Goal: Book appointment/travel/reservation

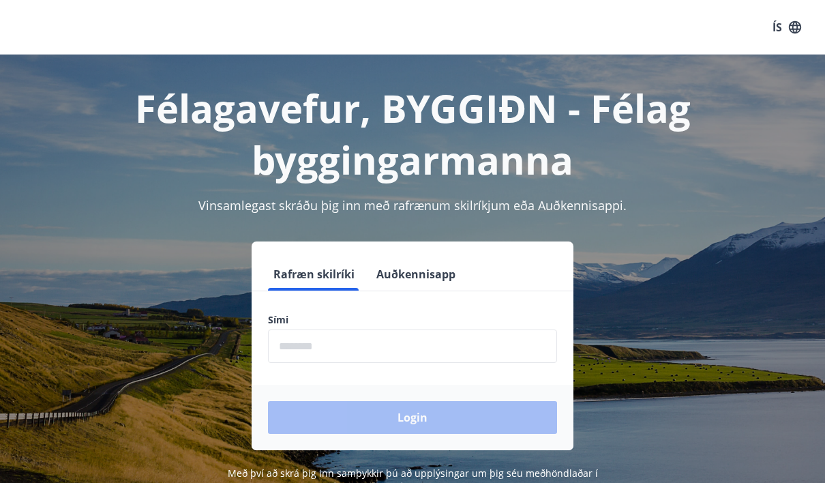
click at [496, 341] on input "phone" at bounding box center [412, 345] width 289 height 33
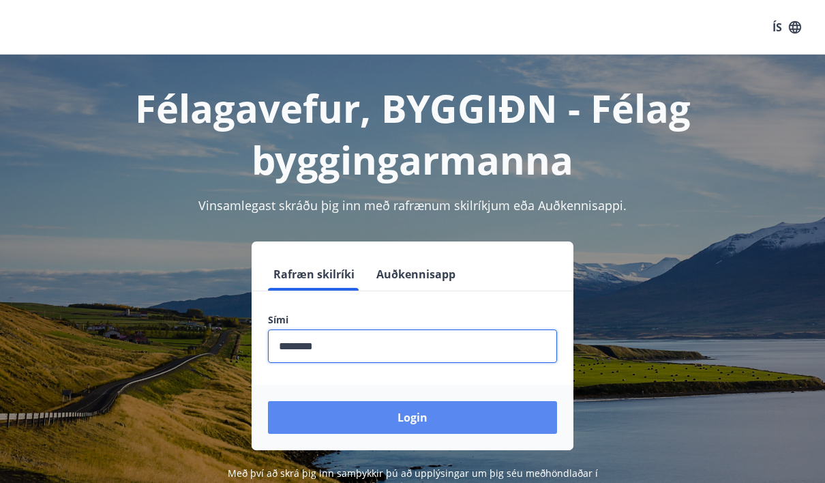
type input "********"
click at [513, 415] on button "Login" at bounding box center [412, 417] width 289 height 33
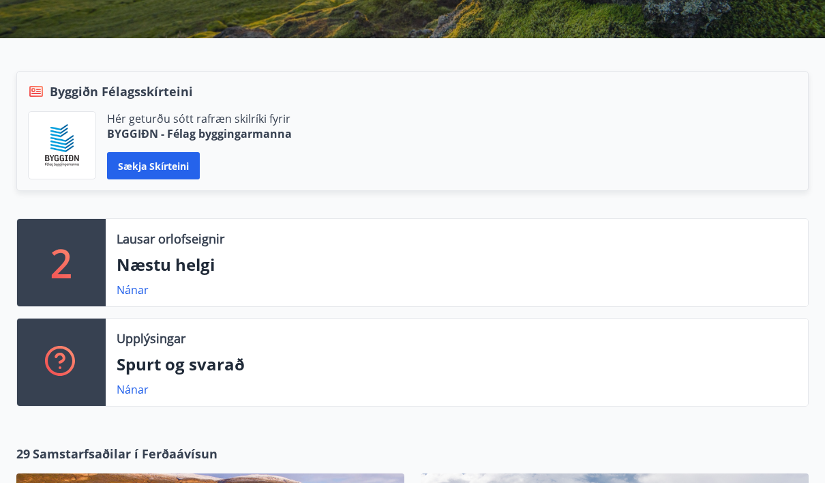
scroll to position [269, 0]
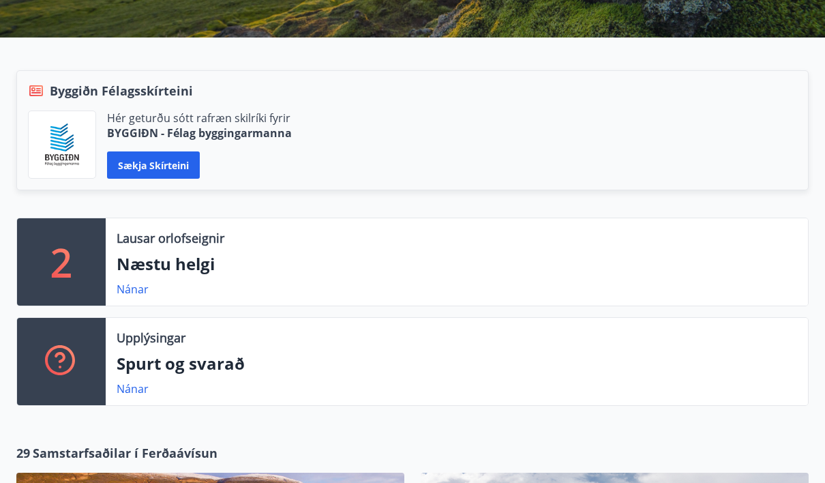
click at [139, 252] on p "Næstu helgi" at bounding box center [457, 263] width 681 height 23
click at [118, 282] on link "Nánar" at bounding box center [133, 289] width 32 height 15
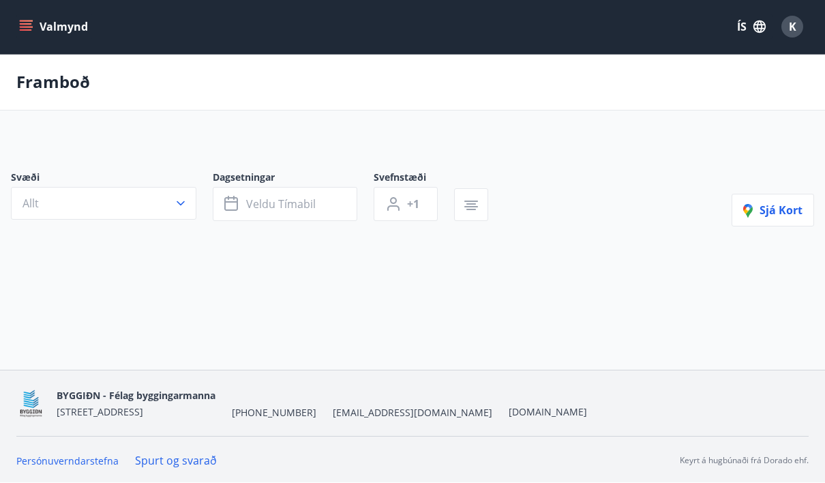
scroll to position [1, 0]
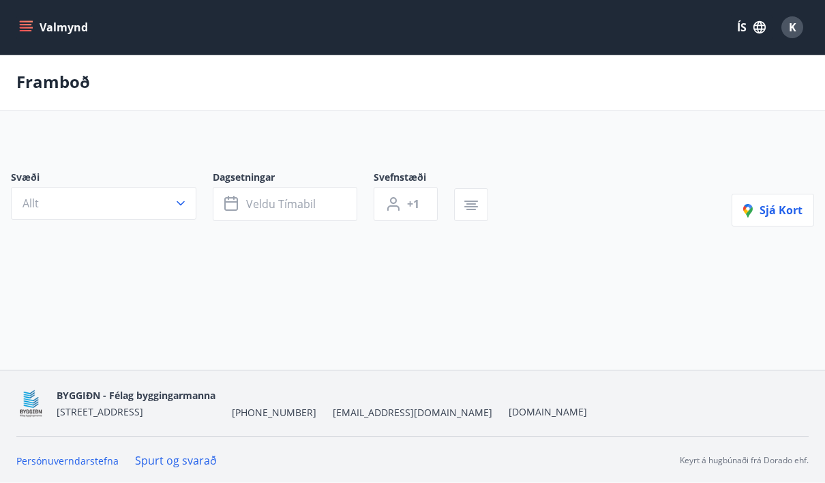
type input "*"
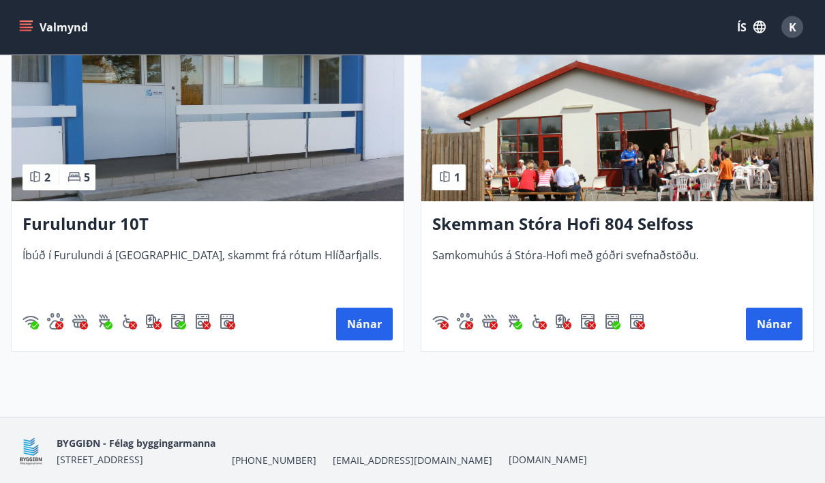
scroll to position [385, 0]
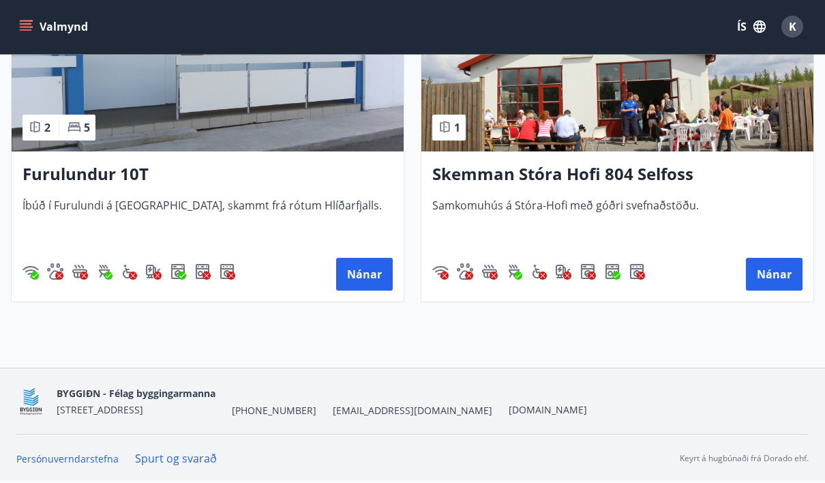
click at [683, 355] on div "Framboð Svæði Allt Dagsetningar ágú 22 - ágú 25 Svefnstæði +1 Hreinsa síu Nætur…" at bounding box center [412, 18] width 825 height 699
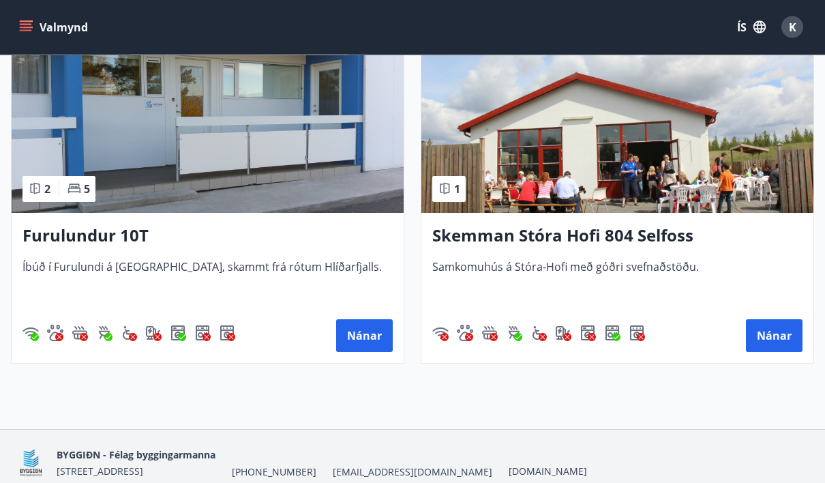
scroll to position [336, 0]
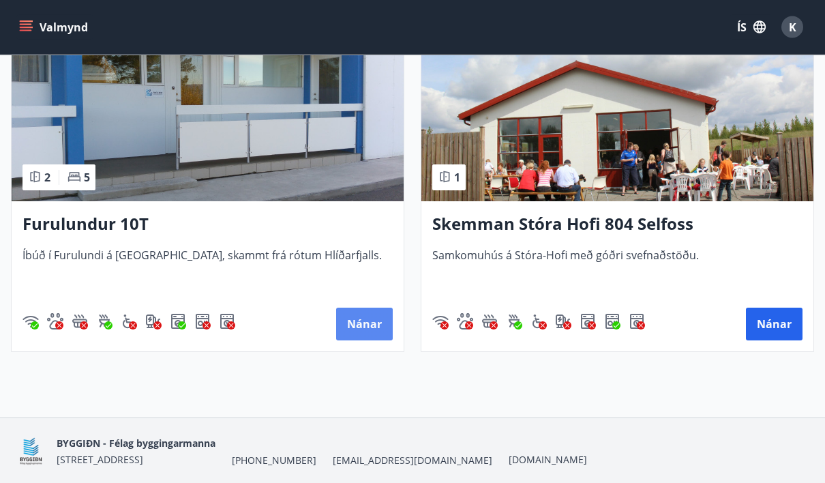
click at [363, 325] on button "Nánar" at bounding box center [364, 324] width 57 height 33
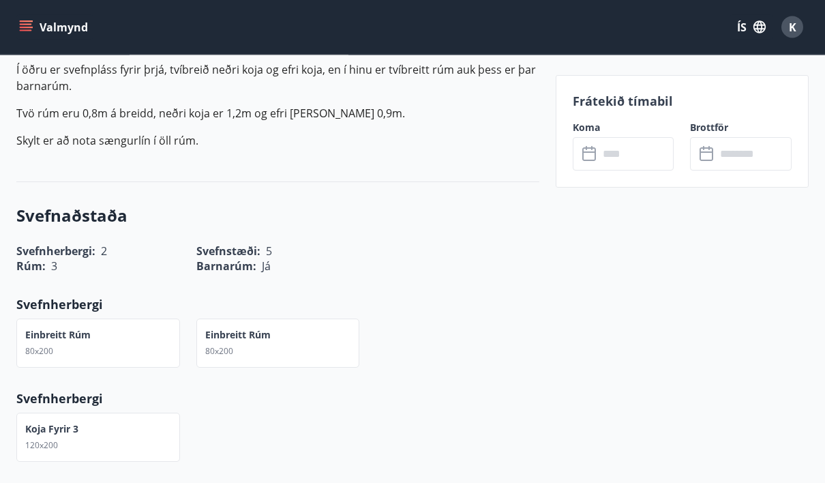
click at [642, 153] on input "text" at bounding box center [637, 153] width 76 height 33
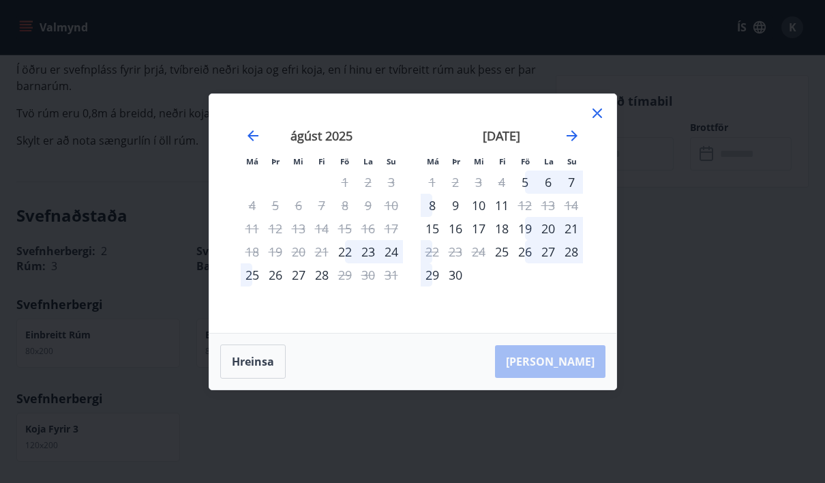
click at [354, 263] on div "22" at bounding box center [345, 251] width 23 height 23
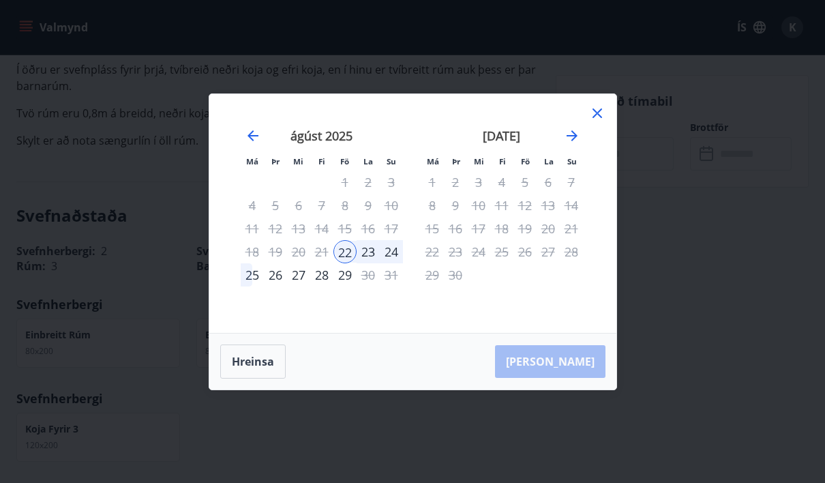
click at [376, 263] on div "23" at bounding box center [368, 251] width 23 height 23
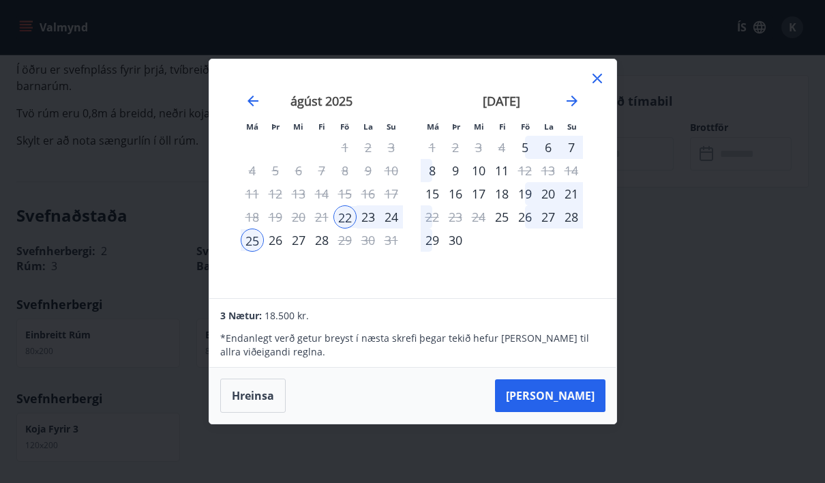
click at [329, 252] on div "28" at bounding box center [321, 239] width 23 height 23
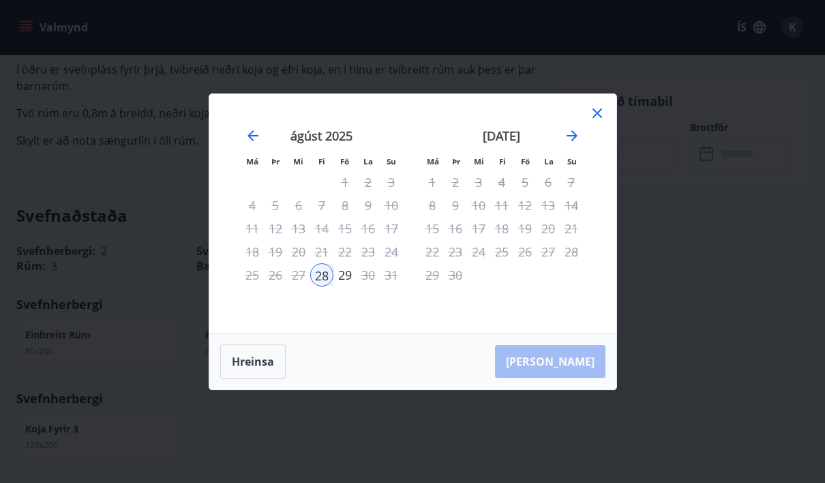
click at [375, 263] on div "23" at bounding box center [368, 251] width 23 height 23
click at [353, 263] on div "22" at bounding box center [345, 251] width 23 height 23
click at [265, 379] on button "Hreinsa" at bounding box center [252, 361] width 65 height 34
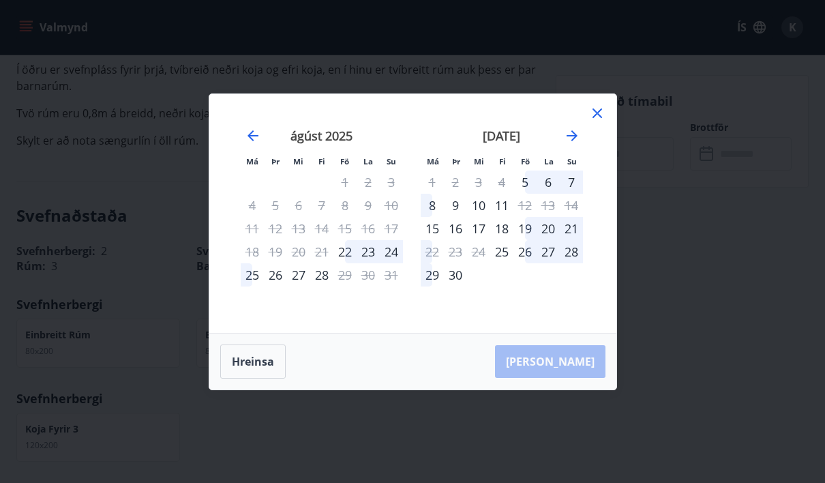
click at [354, 263] on div "22" at bounding box center [345, 251] width 23 height 23
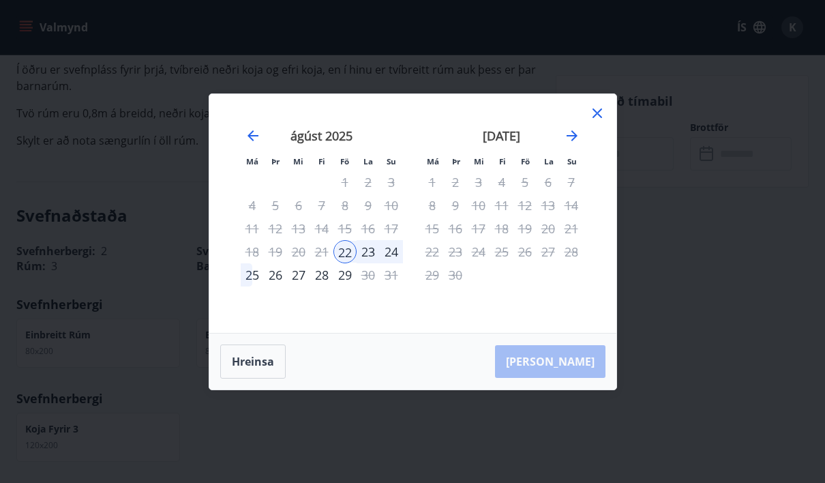
click at [261, 286] on div "25" at bounding box center [252, 274] width 23 height 23
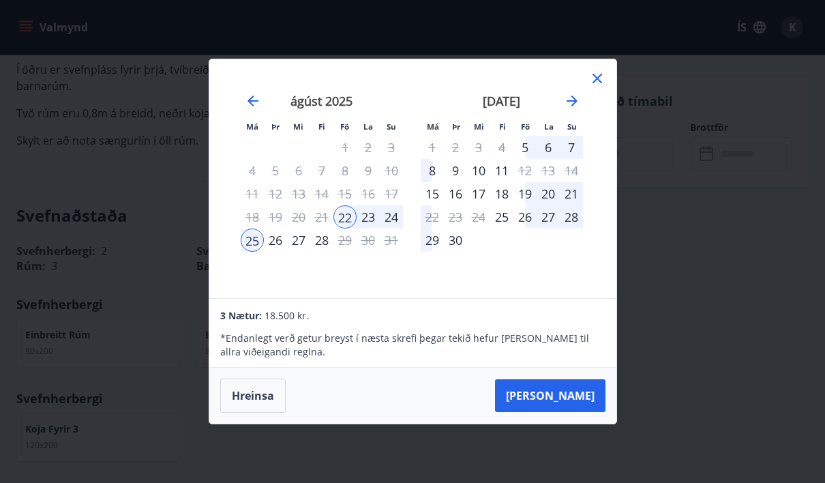
click at [332, 252] on div "28" at bounding box center [321, 239] width 23 height 23
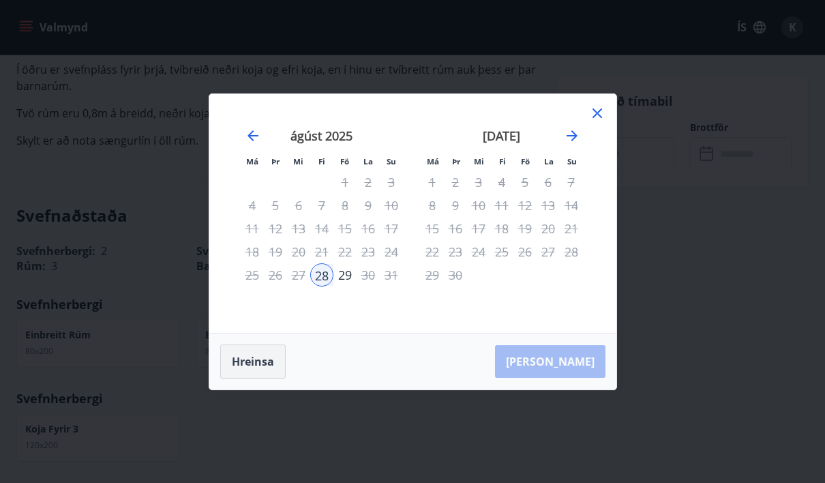
click at [273, 379] on button "Hreinsa" at bounding box center [252, 361] width 65 height 34
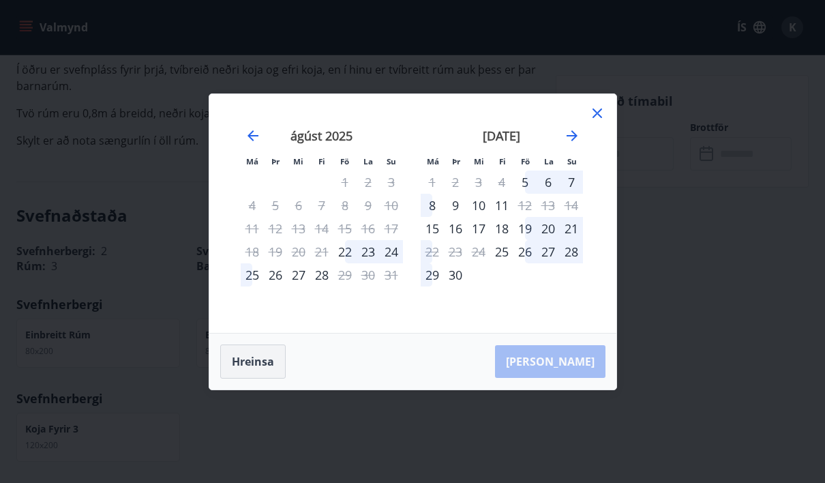
click at [355, 263] on div "22" at bounding box center [345, 251] width 23 height 23
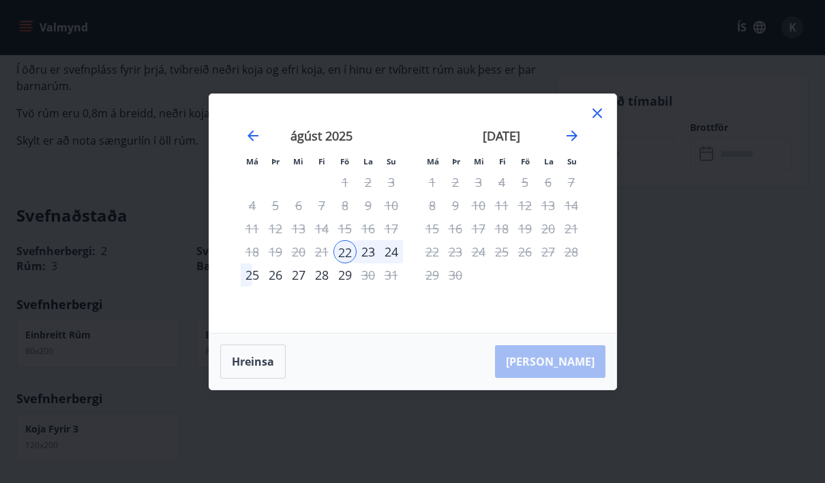
click at [327, 286] on div "28" at bounding box center [321, 274] width 23 height 23
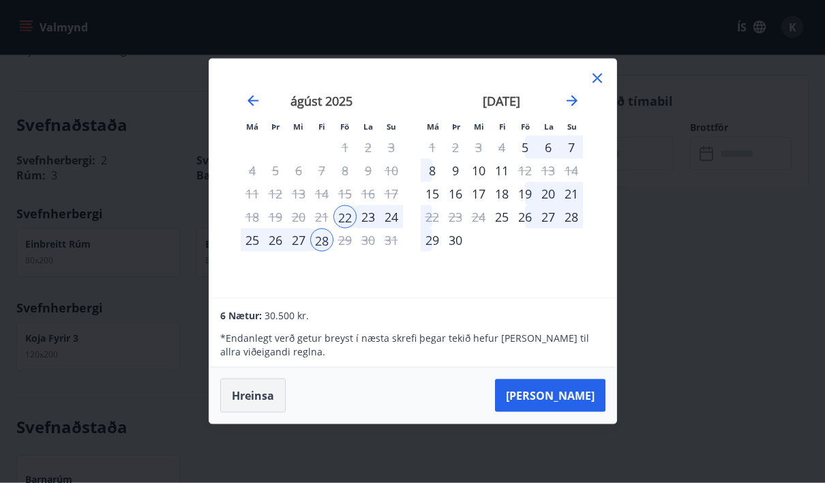
click at [273, 413] on button "Hreinsa" at bounding box center [252, 396] width 65 height 34
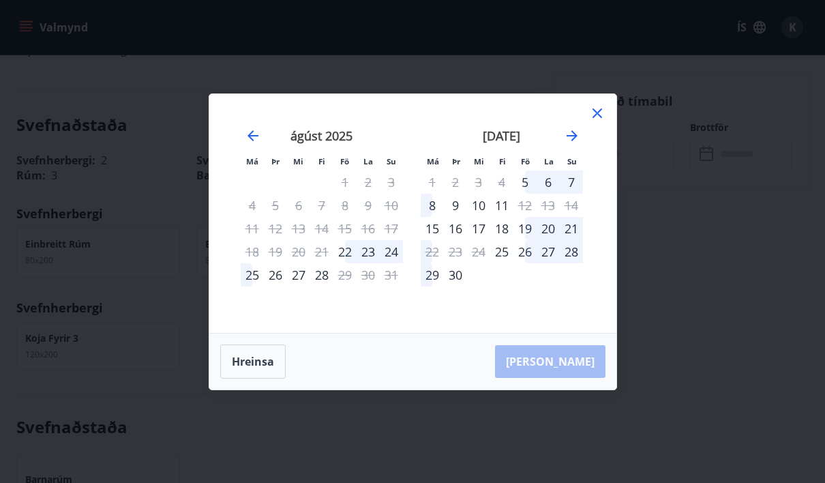
click at [351, 263] on div "22" at bounding box center [345, 251] width 23 height 23
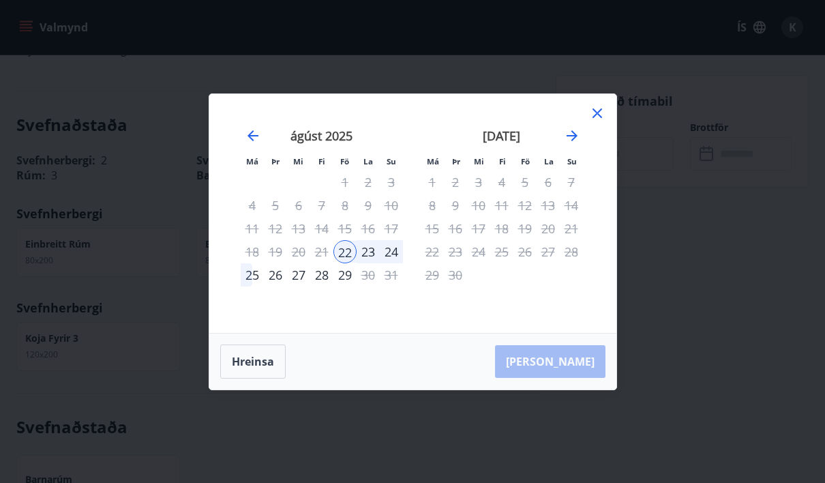
click at [401, 263] on div "24" at bounding box center [391, 251] width 23 height 23
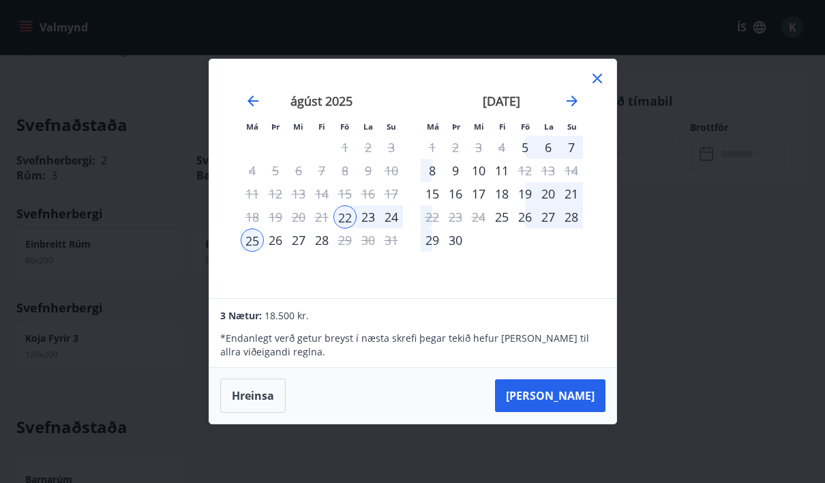
click at [778, 355] on div "Má Þr Mi Fi Fö La Su Má Þr Mi Fi Fö La Su júlí 2025 1 2 3 4 5 6 7 8 9 10 11 12 …" at bounding box center [412, 241] width 825 height 483
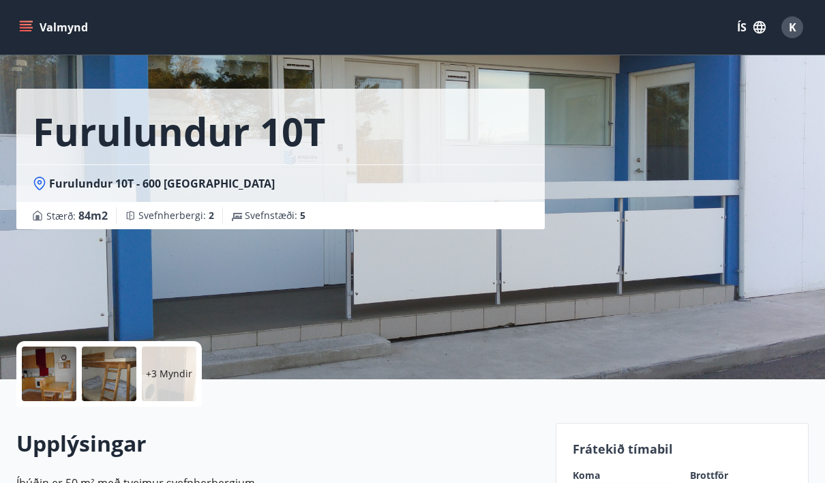
scroll to position [0, 0]
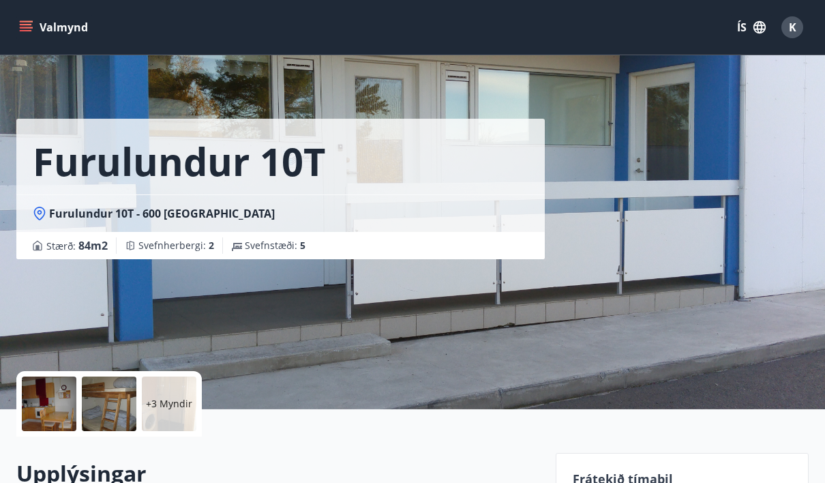
click at [434, 151] on div "Furulundur 10T" at bounding box center [280, 157] width 529 height 76
click at [179, 400] on p "+3 Myndir" at bounding box center [169, 404] width 46 height 14
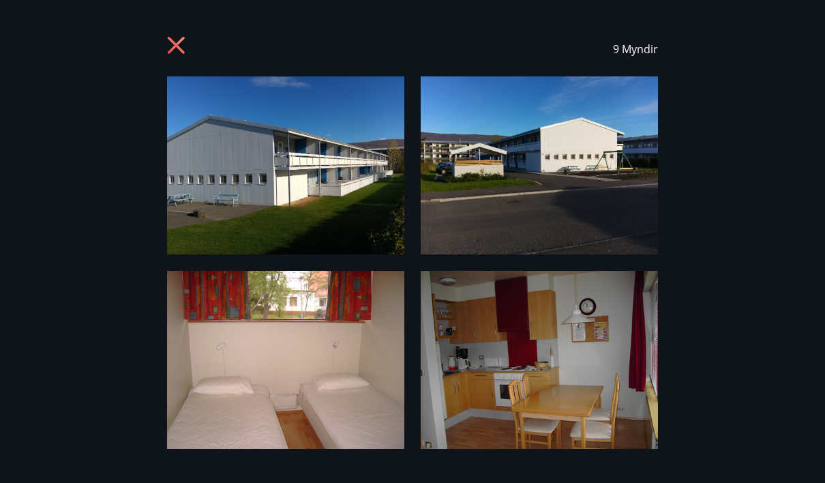
click at [171, 49] on icon at bounding box center [176, 45] width 17 height 17
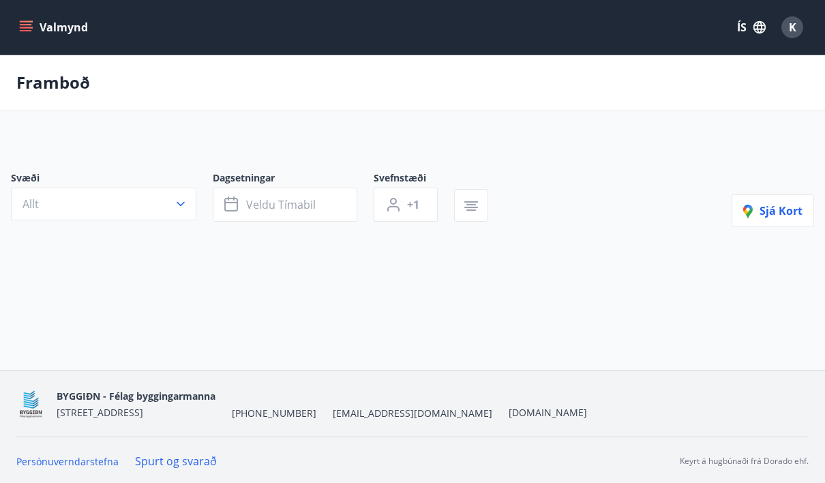
scroll to position [50, 0]
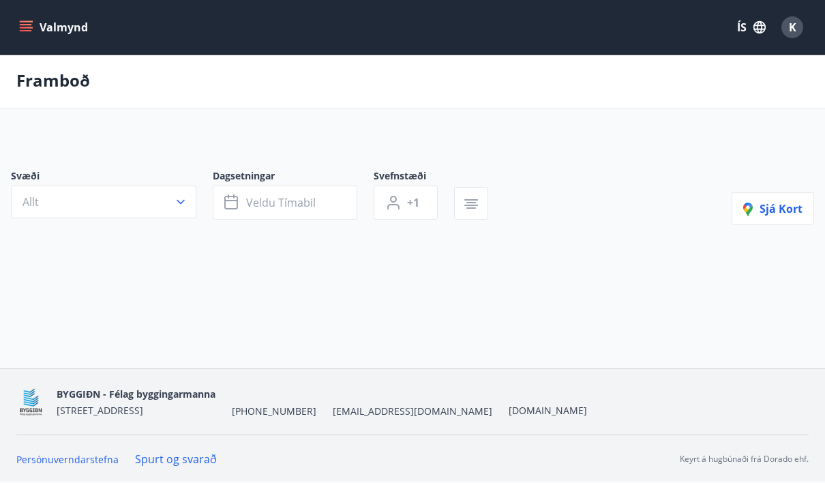
type input "*"
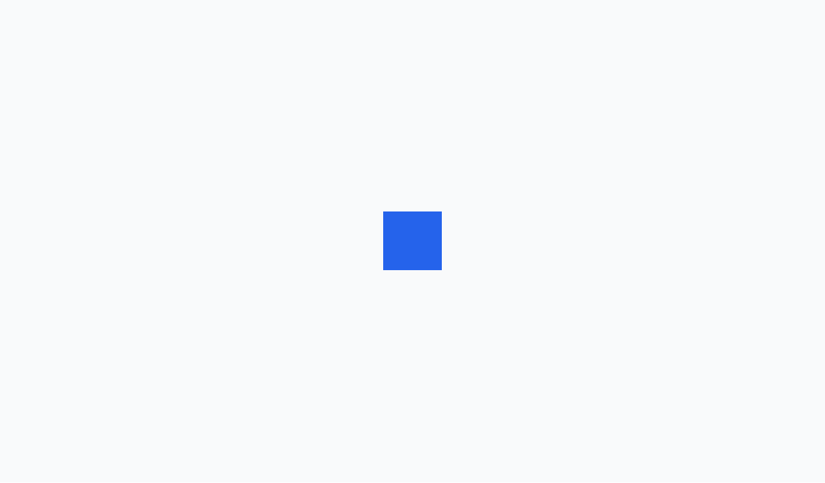
scroll to position [1, 0]
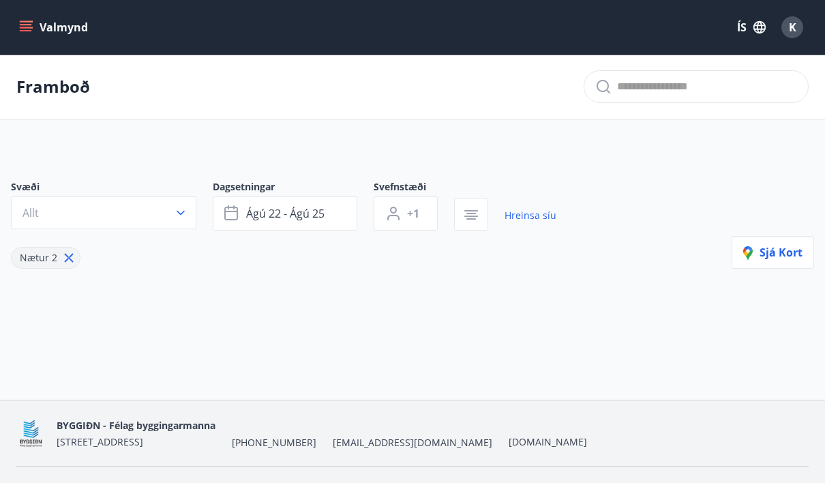
type input "*"
